Goal: Task Accomplishment & Management: Manage account settings

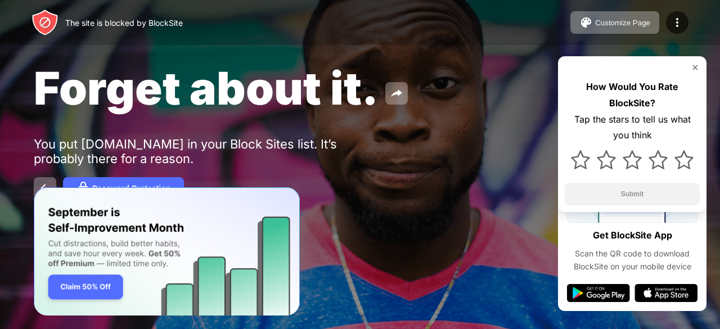
click at [362, 195] on div "Password Protection" at bounding box center [360, 188] width 653 height 23
click at [352, 213] on div "Forget about it. You put [DOMAIN_NAME] in your Block Sites list. It’s probably …" at bounding box center [360, 130] width 720 height 261
click at [683, 28] on img at bounding box center [678, 23] width 14 height 14
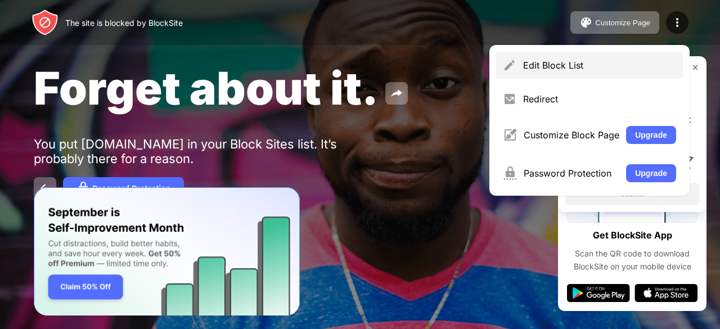
click at [524, 58] on div "Edit Block List" at bounding box center [589, 65] width 187 height 27
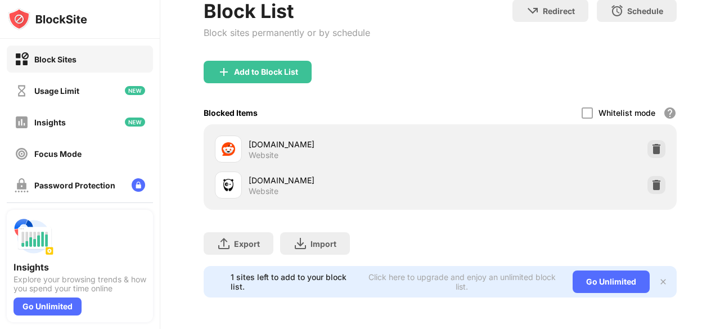
scroll to position [79, 0]
click at [651, 143] on img at bounding box center [656, 148] width 11 height 11
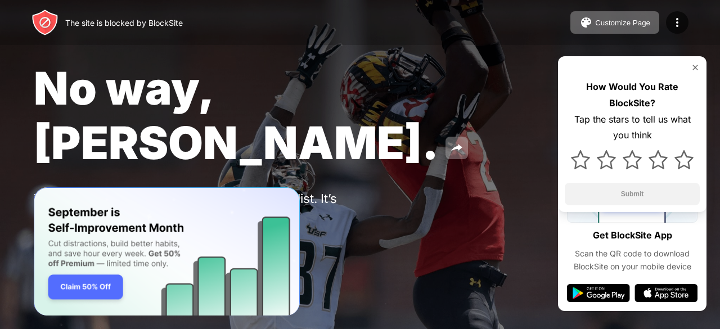
click at [149, 232] on button "Password Protection" at bounding box center [123, 243] width 121 height 23
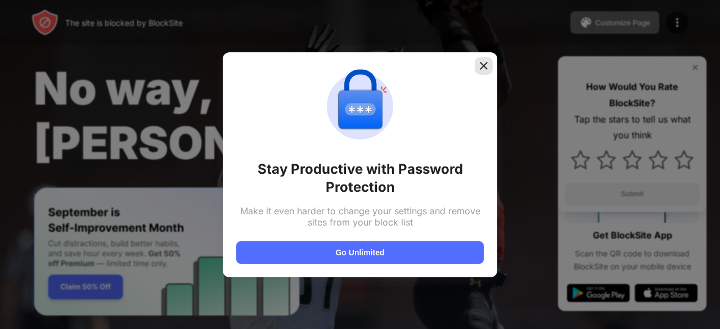
click at [484, 66] on img at bounding box center [483, 65] width 11 height 11
